Goal: Contribute content: Add original content to the website for others to see

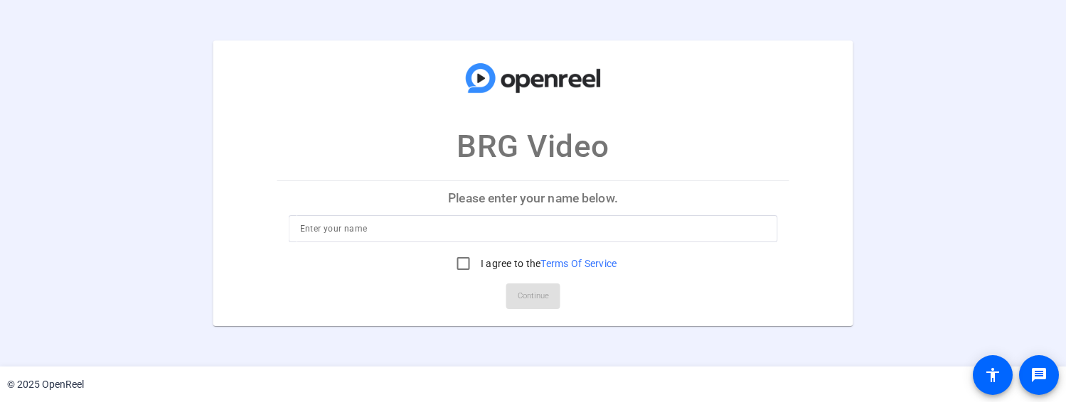
click at [424, 230] on input at bounding box center [533, 228] width 466 height 17
type input "[PERSON_NAME]"
click at [456, 269] on input "I agree to the Terms Of Service" at bounding box center [463, 264] width 28 height 28
checkbox input "true"
click at [533, 291] on span "Continue" at bounding box center [533, 296] width 31 height 21
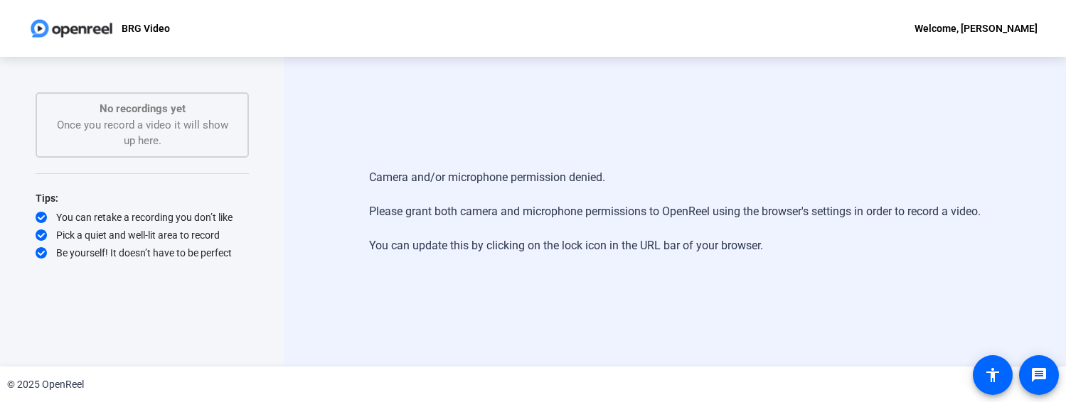
click at [415, 173] on div "Camera and/or microphone permission denied. Please grant both camera and microp…" at bounding box center [674, 212] width 611 height 114
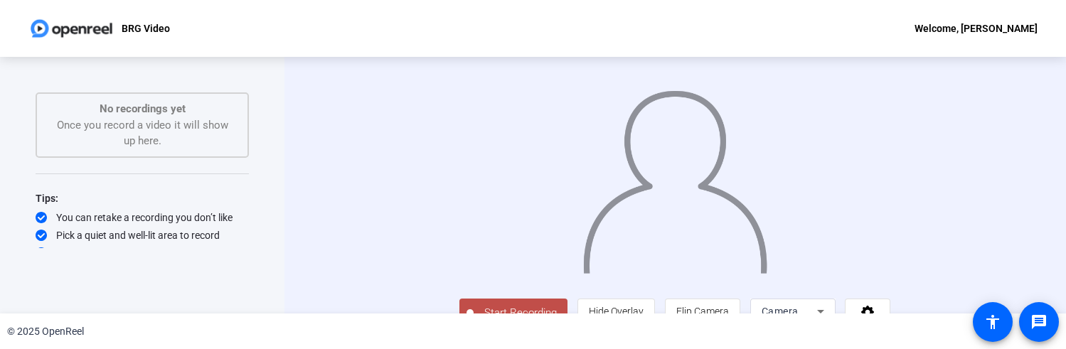
scroll to position [92, 0]
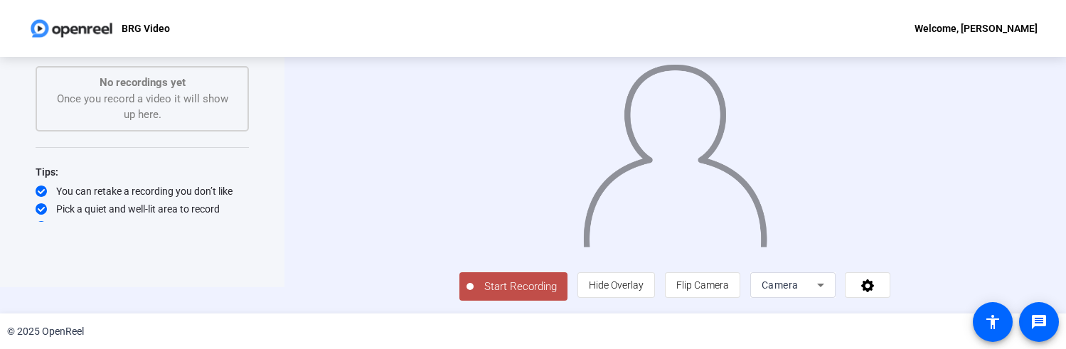
click at [473, 289] on span "Start Recording" at bounding box center [520, 287] width 94 height 16
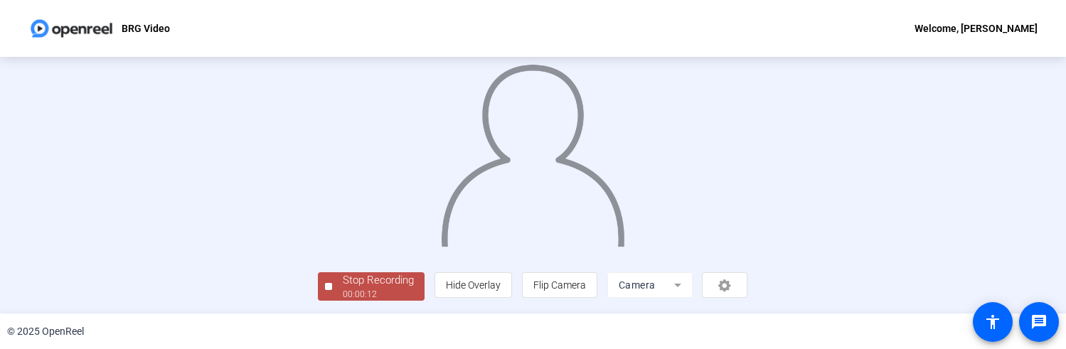
scroll to position [127, 0]
click at [343, 280] on div "Stop Recording" at bounding box center [378, 280] width 71 height 16
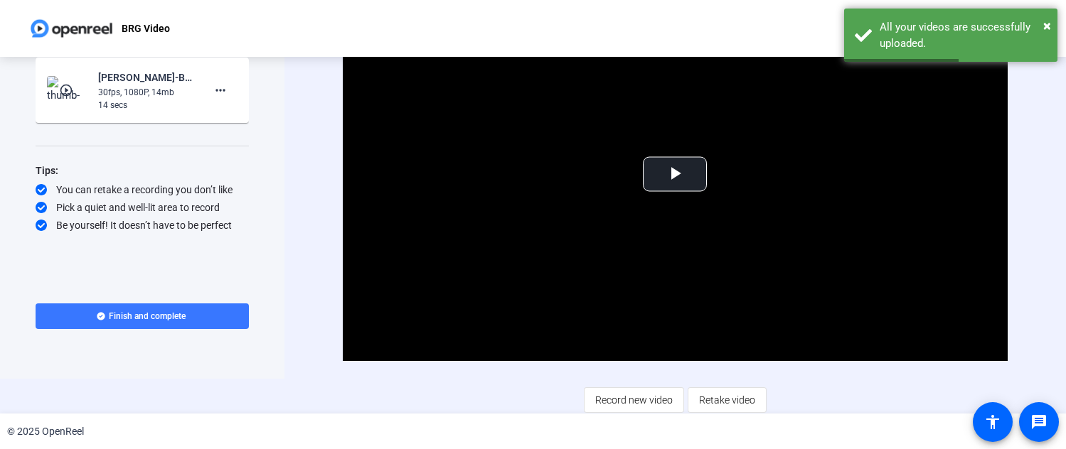
scroll to position [38, 0]
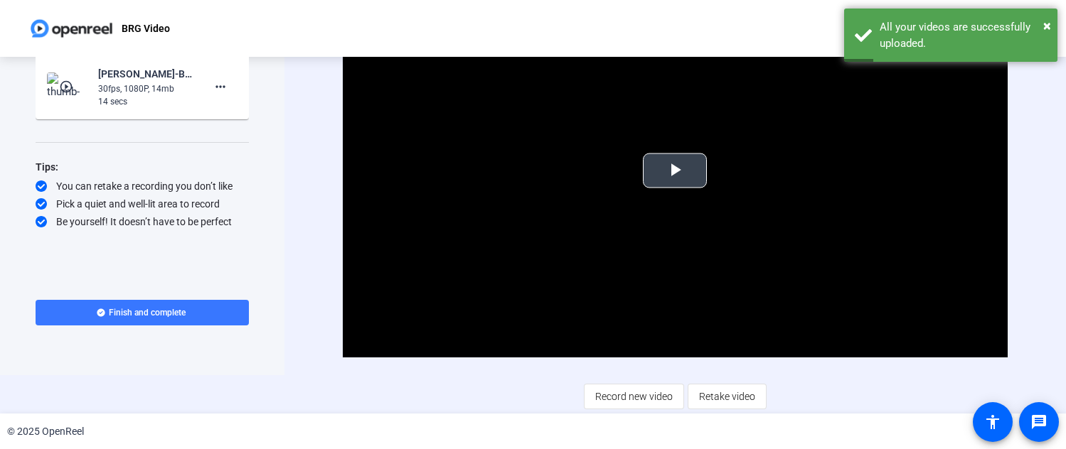
click at [675, 171] on span "Video Player" at bounding box center [675, 171] width 0 height 0
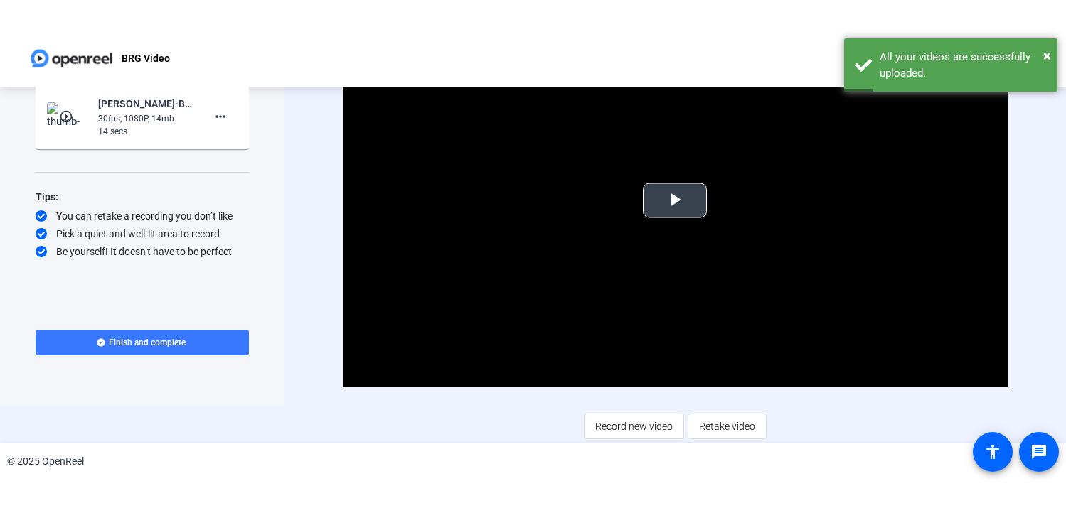
scroll to position [0, 0]
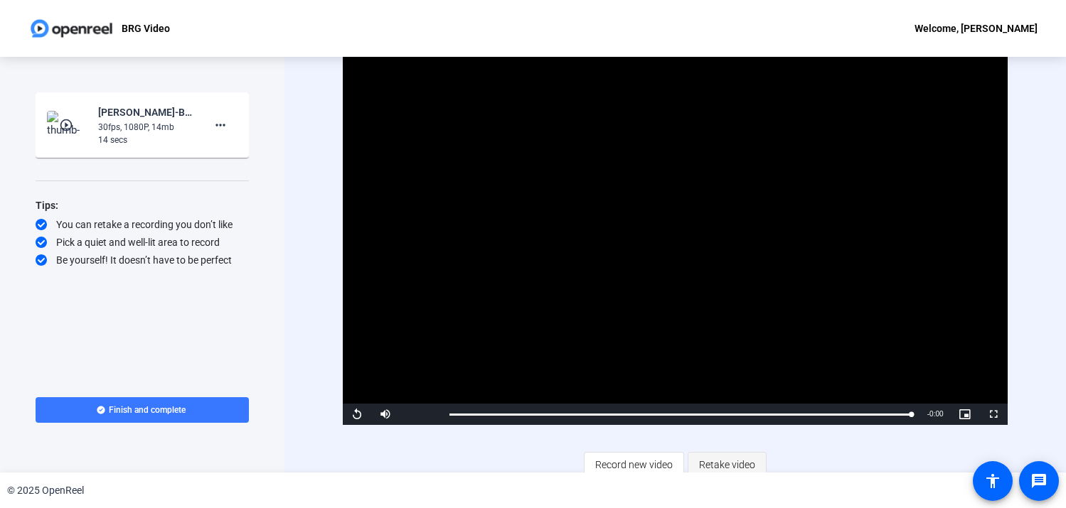
click at [710, 402] on span "Retake video" at bounding box center [727, 464] width 56 height 27
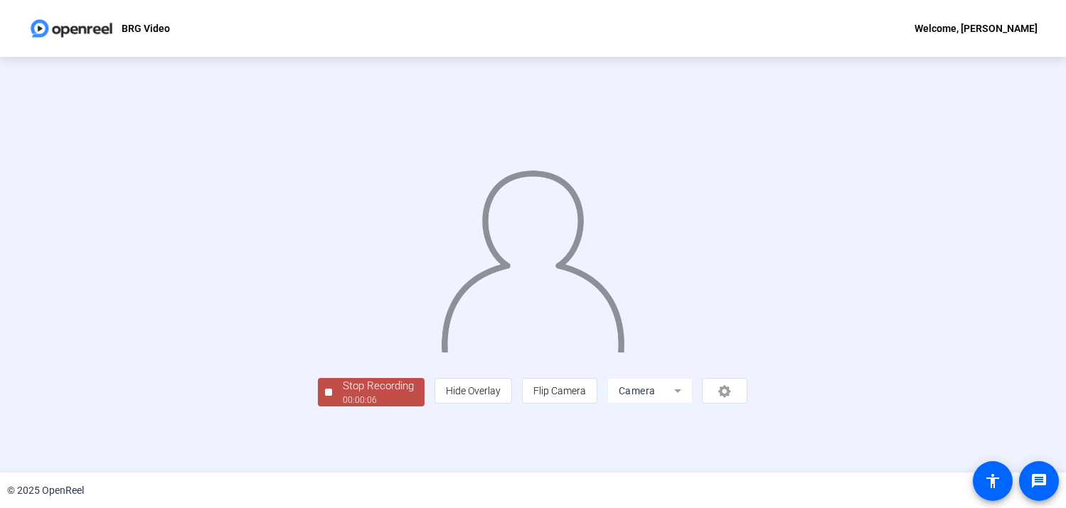
scroll to position [48, 0]
click at [343, 395] on div "Stop Recording" at bounding box center [378, 386] width 71 height 16
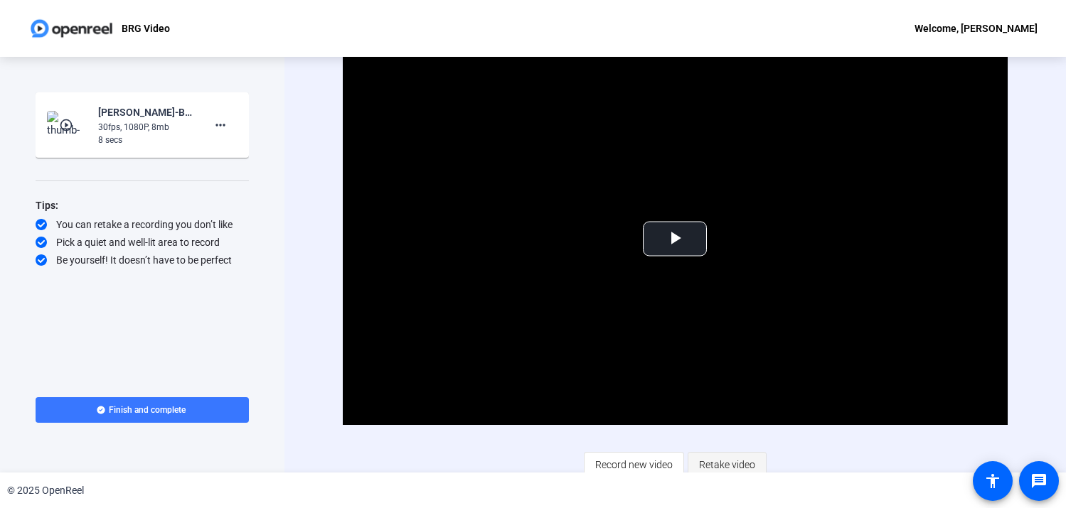
click at [715, 402] on span "Retake video" at bounding box center [727, 464] width 56 height 27
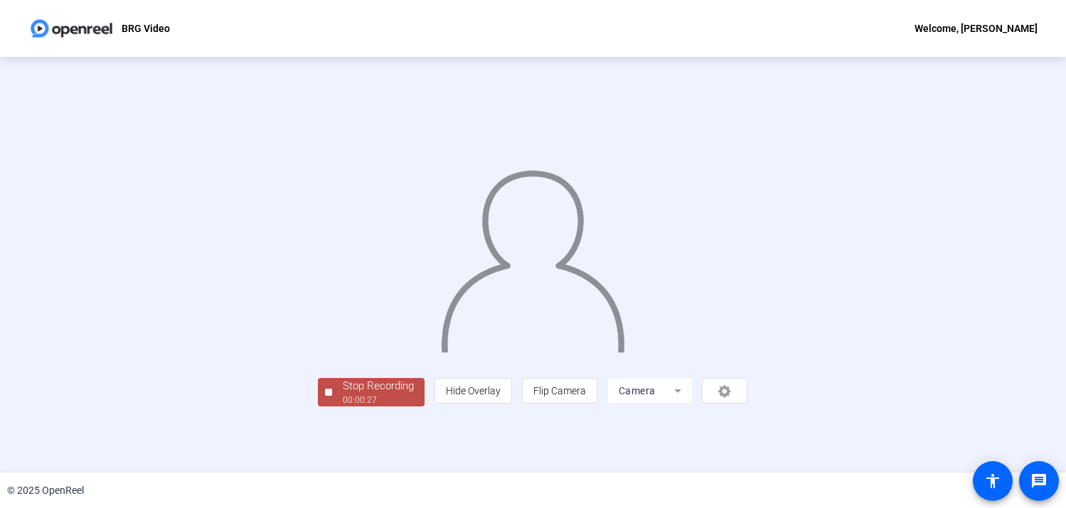
scroll to position [48, 0]
click at [332, 402] on span "Stop Recording 00:00:29" at bounding box center [378, 392] width 92 height 29
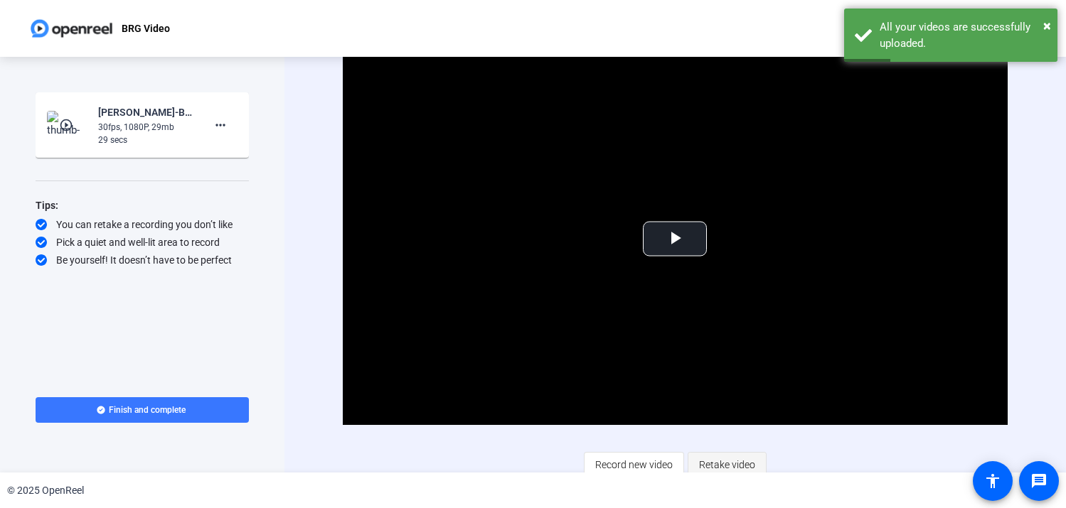
click at [724, 402] on span "Retake video" at bounding box center [727, 464] width 56 height 27
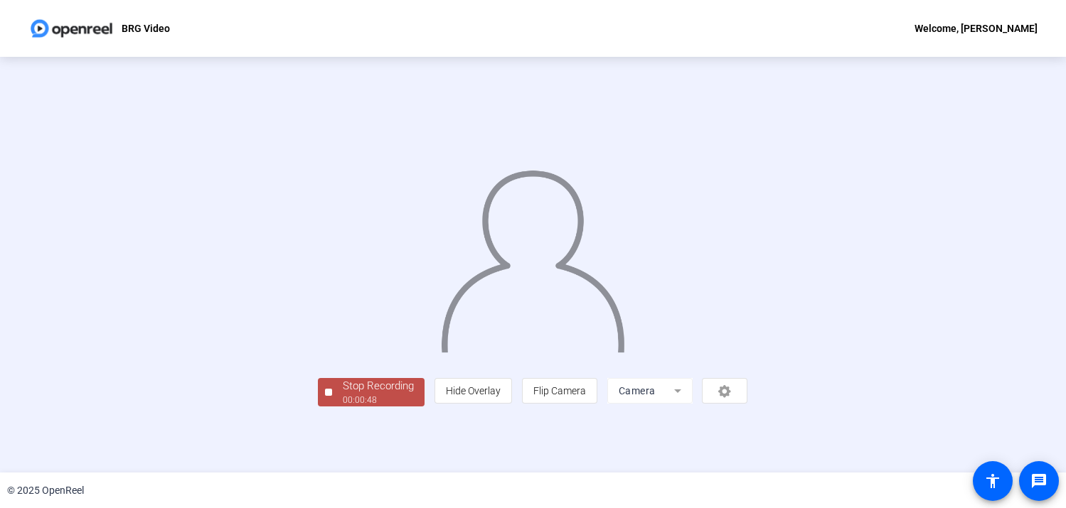
scroll to position [48, 0]
click at [343, 395] on div "Stop Recording" at bounding box center [378, 386] width 71 height 16
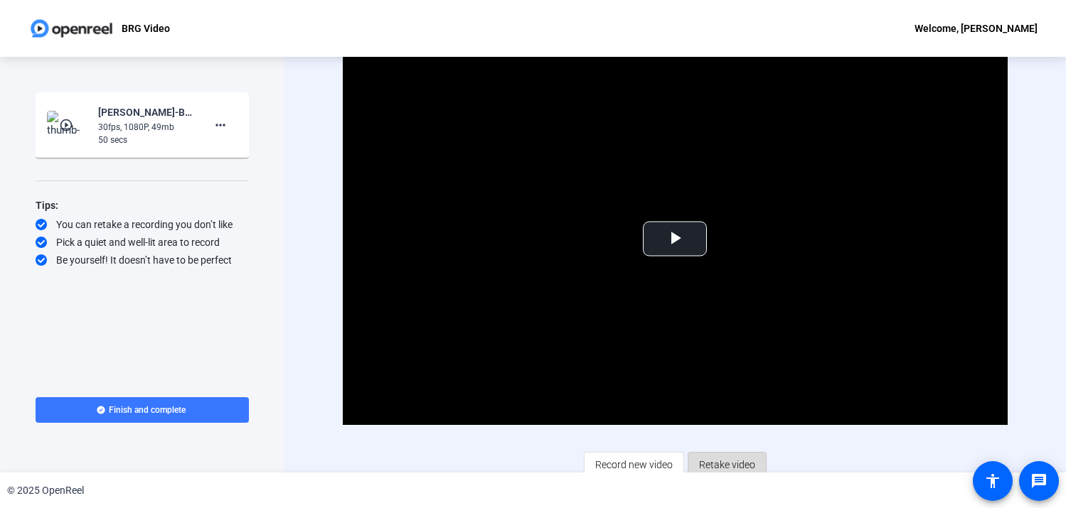
click at [717, 402] on span "Retake video" at bounding box center [727, 464] width 56 height 27
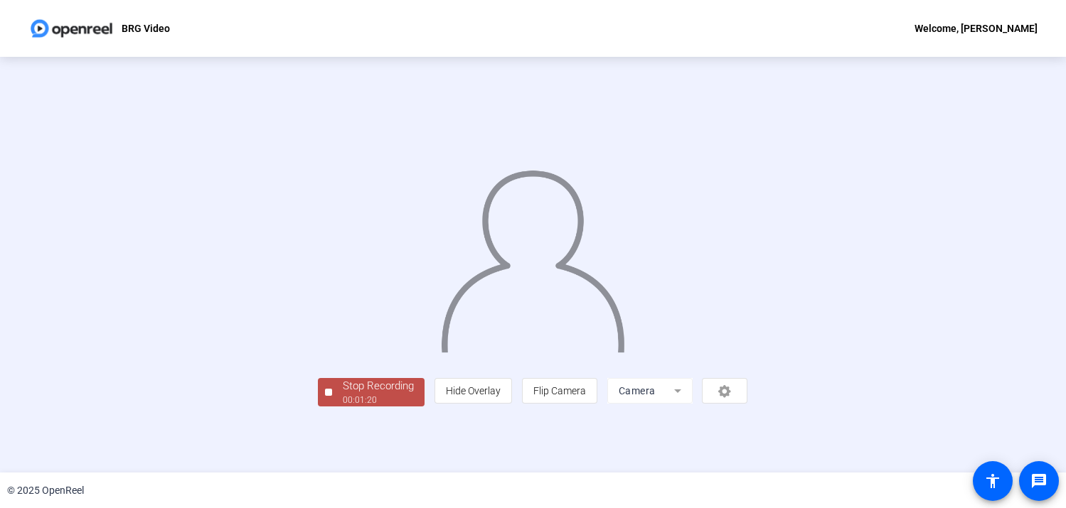
scroll to position [48, 0]
click at [332, 402] on span "Stop Recording 00:01:21" at bounding box center [378, 392] width 92 height 29
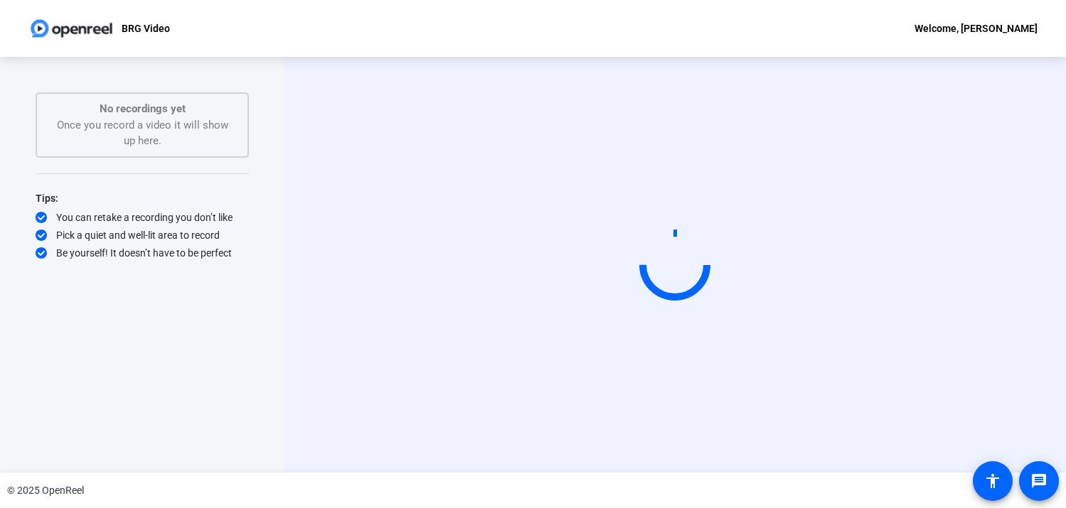
scroll to position [0, 0]
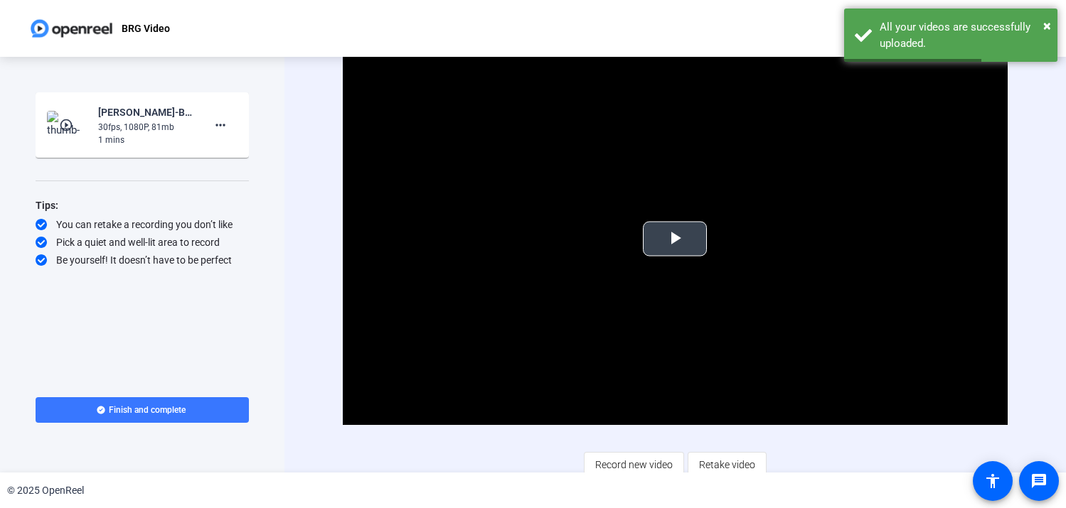
click at [675, 239] on span "Video Player" at bounding box center [675, 239] width 0 height 0
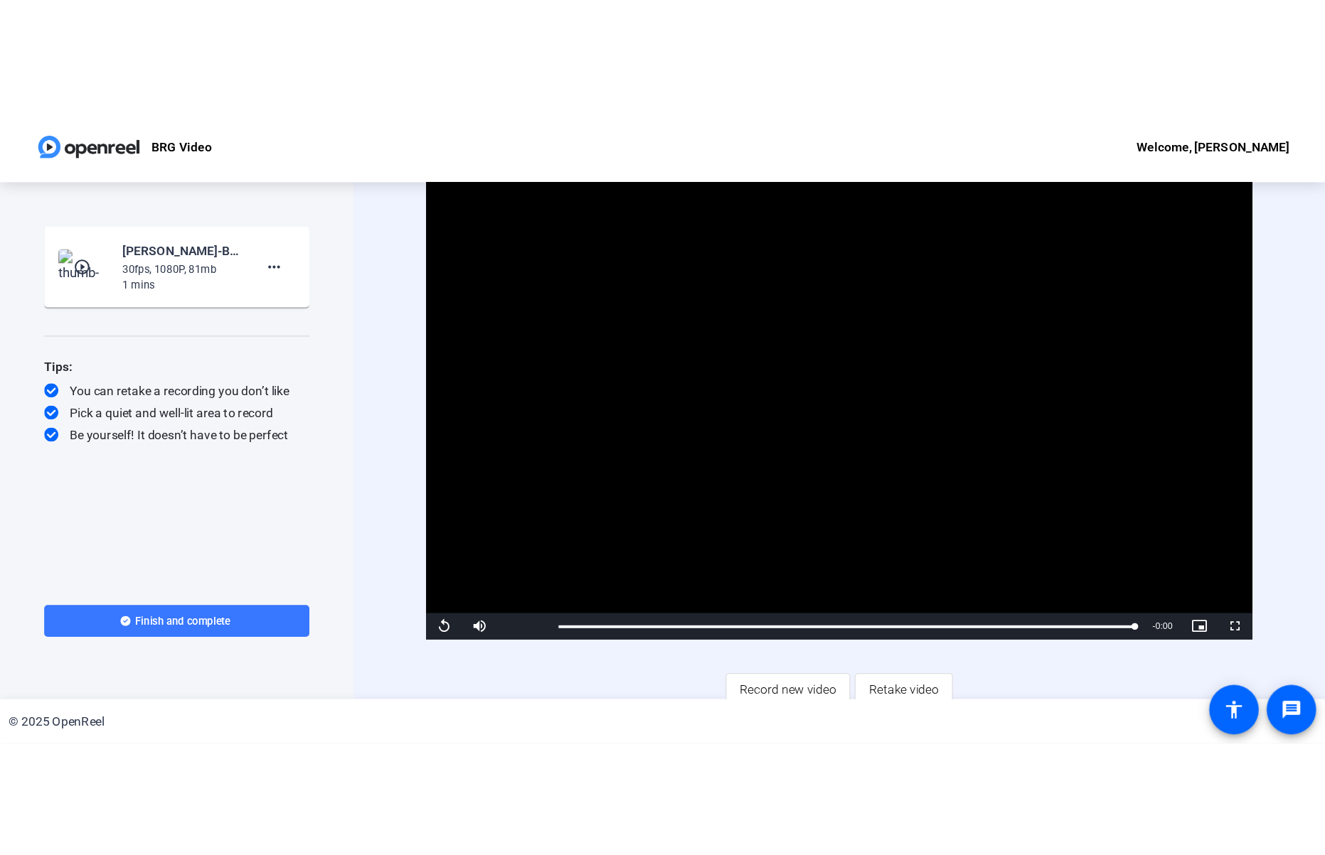
scroll to position [9, 0]
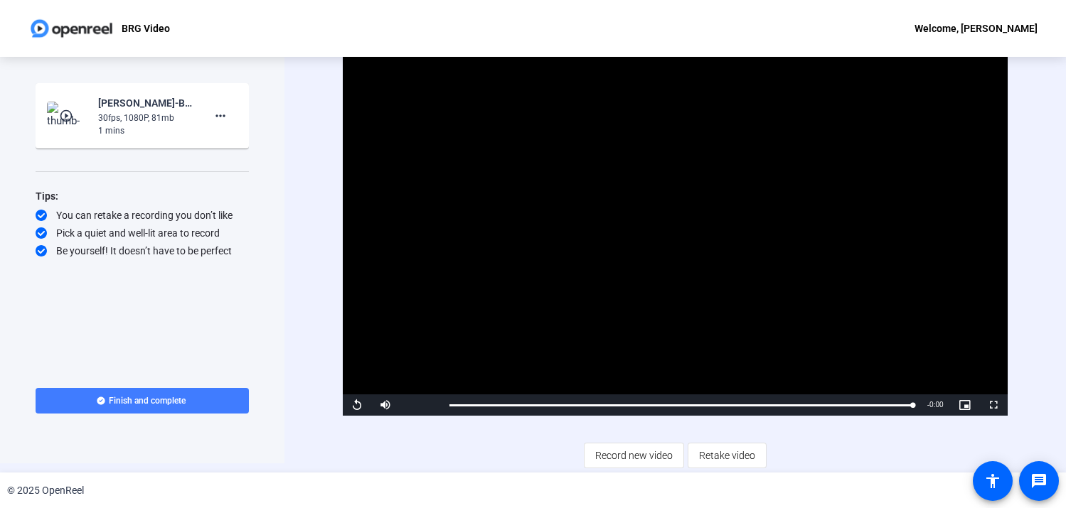
click at [114, 402] on span "Finish and complete" at bounding box center [147, 400] width 77 height 11
